Goal: Task Accomplishment & Management: Use online tool/utility

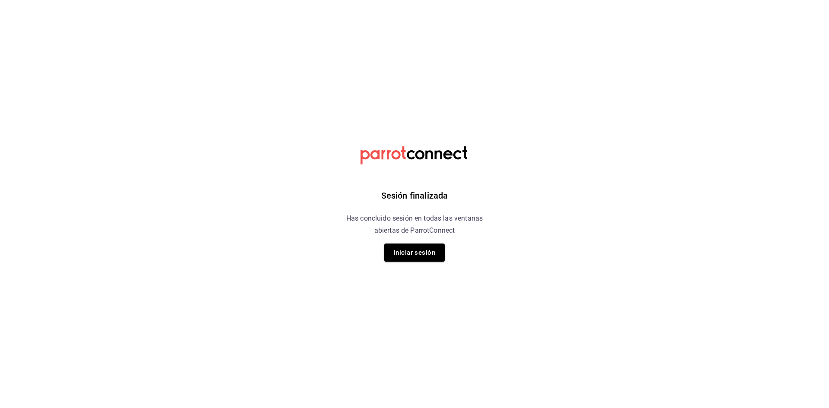
click at [406, 241] on div "Sesión finalizada Has concluido sesión en todas las ventanas abiertas de Parrot…" at bounding box center [415, 204] width 218 height 408
click at [406, 247] on button "Iniciar sesión" at bounding box center [414, 252] width 60 height 18
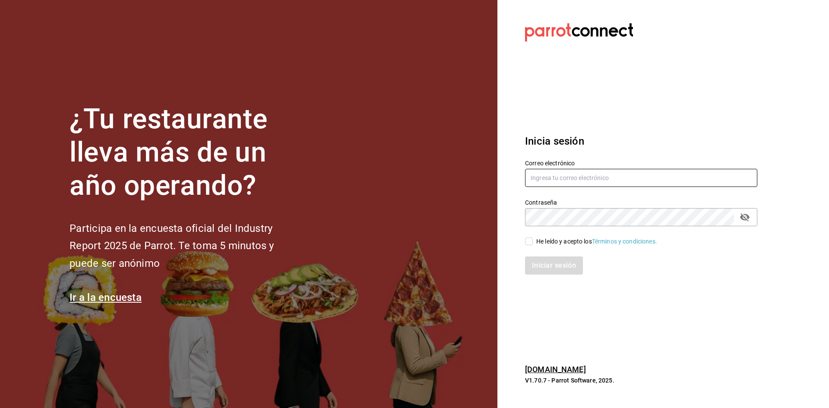
type input "[EMAIL_ADDRESS][DOMAIN_NAME]"
click at [531, 243] on input "He leído y acepto los Términos y condiciones." at bounding box center [529, 241] width 8 height 8
checkbox input "true"
click at [550, 267] on button "Iniciar sesión" at bounding box center [554, 265] width 59 height 18
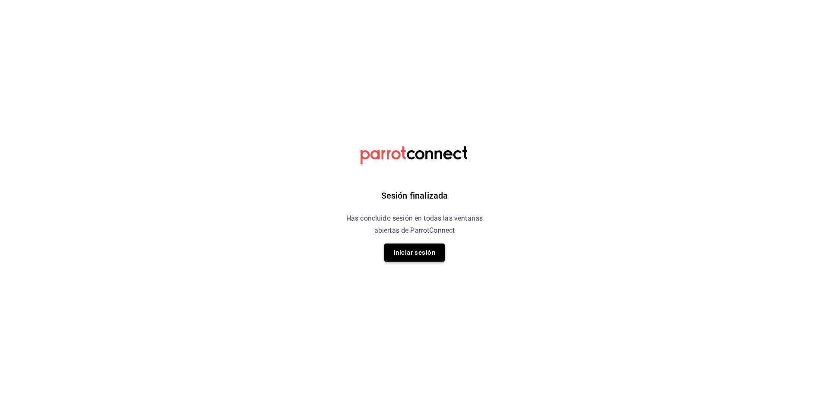
click at [429, 257] on button "Iniciar sesión" at bounding box center [414, 252] width 60 height 18
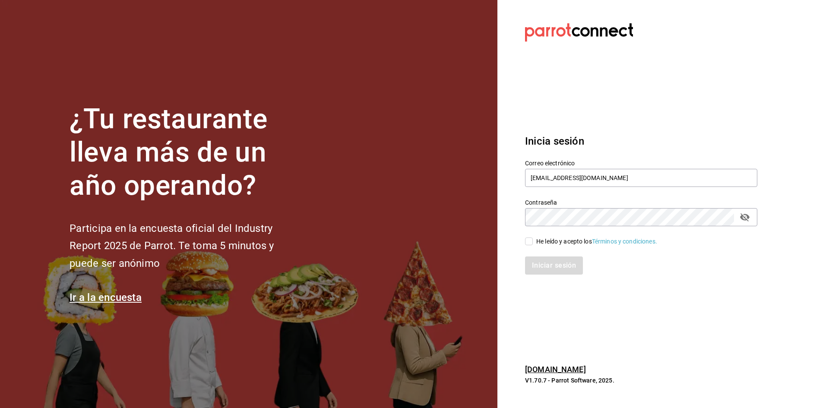
click at [541, 241] on div "He leído y acepto los Términos y condiciones." at bounding box center [596, 241] width 121 height 9
click at [533, 241] on input "He leído y acepto los Términos y condiciones." at bounding box center [529, 241] width 8 height 8
checkbox input "true"
click at [536, 265] on button "Iniciar sesión" at bounding box center [554, 265] width 59 height 18
